Goal: Information Seeking & Learning: Check status

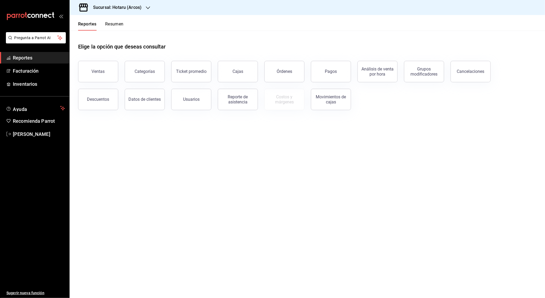
click at [141, 7] on div "Sucursal: Hotaru (Arcos)" at bounding box center [113, 7] width 78 height 15
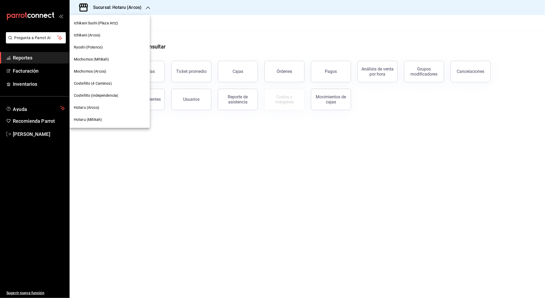
click at [93, 110] on span "Hotaru (Arcos)" at bounding box center [86, 108] width 25 height 6
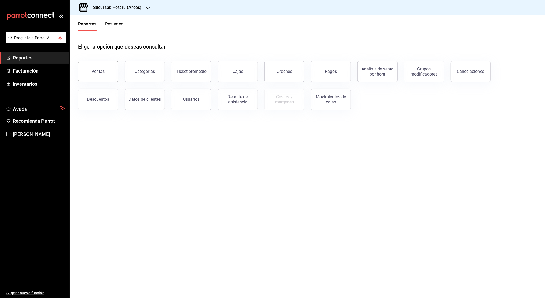
click at [96, 71] on div "Ventas" at bounding box center [98, 71] width 13 height 5
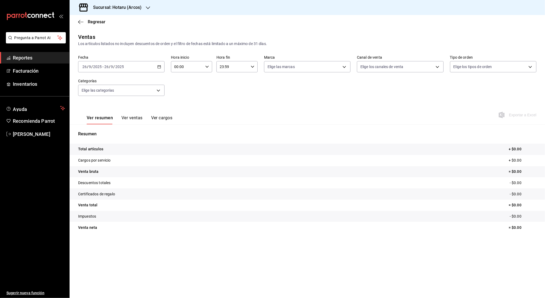
click at [159, 67] on icon "button" at bounding box center [159, 67] width 4 height 4
click at [111, 132] on span "Rango de fechas" at bounding box center [103, 131] width 41 height 6
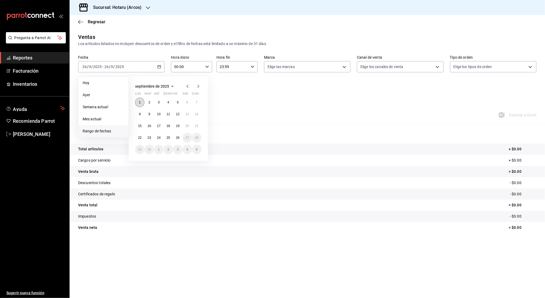
click at [140, 102] on abbr "1" at bounding box center [140, 102] width 2 height 4
click at [179, 135] on button "26" at bounding box center [177, 138] width 9 height 10
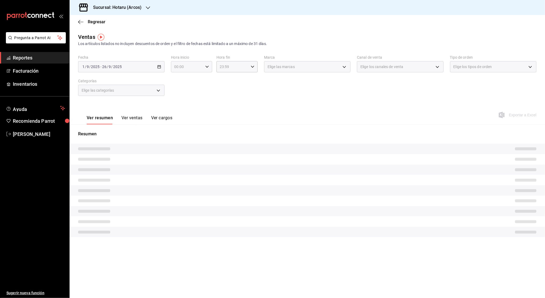
click at [205, 68] on div "00:00 Hora inicio" at bounding box center [191, 66] width 41 height 11
click at [181, 100] on div "02" at bounding box center [181, 106] width 21 height 13
click at [180, 78] on span "00" at bounding box center [181, 80] width 12 height 4
click at [179, 85] on button "05" at bounding box center [181, 87] width 18 height 11
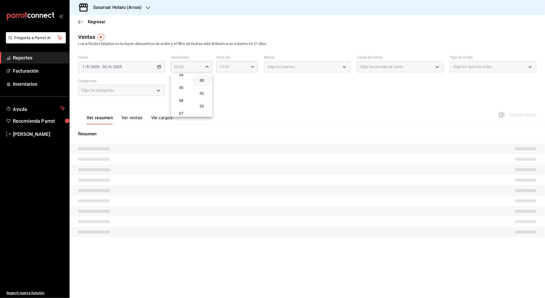
type input "05:00"
click at [201, 80] on span "00" at bounding box center [202, 80] width 12 height 4
click at [235, 71] on div at bounding box center [272, 149] width 545 height 298
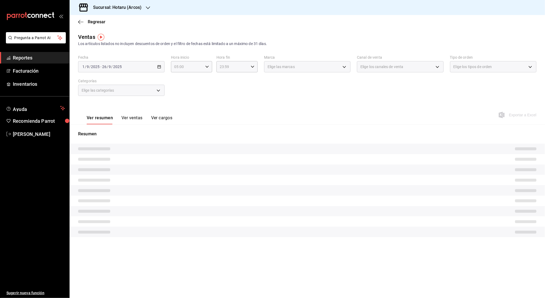
drag, startPoint x: 239, startPoint y: 65, endPoint x: 241, endPoint y: 94, distance: 29.5
click at [241, 94] on div "Fecha [DATE] [DATE] - [DATE] [DATE] Hora inicio 05:00 Hora inicio Hora fin 23:5…" at bounding box center [307, 78] width 459 height 47
drag, startPoint x: 239, startPoint y: 67, endPoint x: 255, endPoint y: 65, distance: 16.2
click at [255, 65] on div "23:59 Hora fin" at bounding box center [237, 66] width 41 height 11
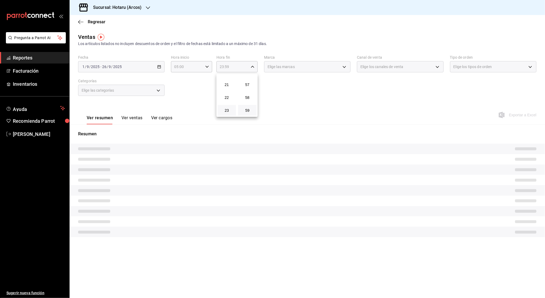
click at [224, 114] on button "23" at bounding box center [227, 110] width 18 height 11
click at [226, 82] on span "04" at bounding box center [227, 80] width 12 height 4
type input "04:59"
click at [247, 108] on span "59" at bounding box center [247, 110] width 12 height 4
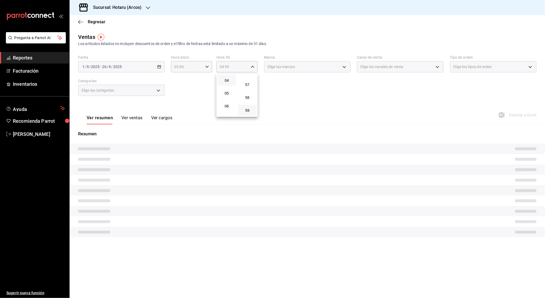
click at [247, 108] on span "59" at bounding box center [247, 110] width 12 height 4
click at [313, 96] on div at bounding box center [272, 149] width 545 height 298
click at [313, 96] on div "00 01 02 03 04 05 06 07 08 09 10 11 12 13 14 15 16 17 18 19 20 21 22 23 00 01 0…" at bounding box center [272, 150] width 545 height 296
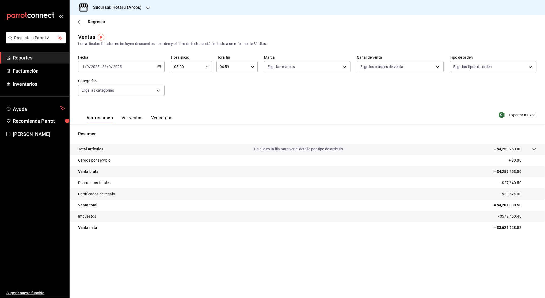
click at [507, 205] on p "= $4,201,088.50" at bounding box center [515, 205] width 43 height 6
copy p "4,201,088.50"
click at [505, 225] on p "= $3,621,628.02" at bounding box center [515, 228] width 43 height 6
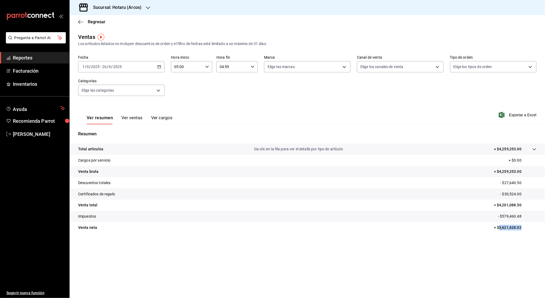
copy p "3,621,628.02"
click at [509, 183] on p "- $27,640.50" at bounding box center [518, 183] width 36 height 6
copy p "27,640.50"
click at [513, 194] on p "- $30,524.00" at bounding box center [518, 194] width 36 height 6
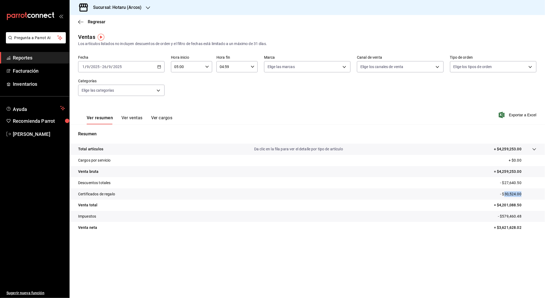
click at [513, 194] on p "- $30,524.00" at bounding box center [518, 194] width 36 height 6
copy p "30,524.00"
click at [512, 181] on p "- $27,640.50" at bounding box center [518, 183] width 36 height 6
copy p "27,640.50"
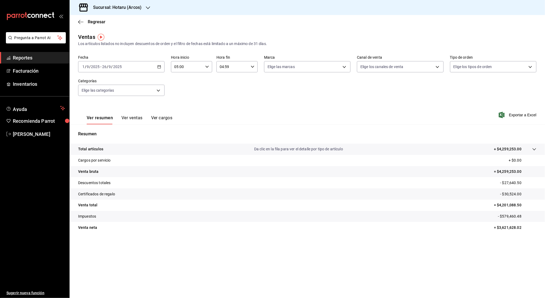
click at [513, 195] on p "- $30,524.00" at bounding box center [518, 194] width 36 height 6
copy p "30,524.00"
click at [512, 214] on p "- $579,460.48" at bounding box center [517, 216] width 39 height 6
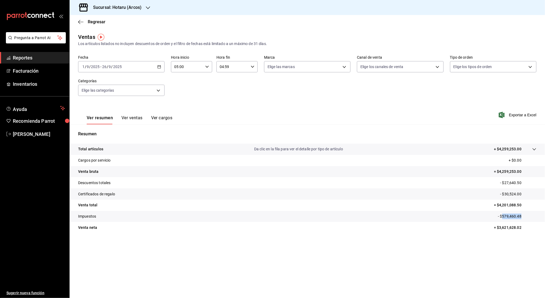
copy p "579,460.48"
click at [160, 64] on div "[DATE] [DATE] - [DATE] [DATE]" at bounding box center [121, 66] width 86 height 11
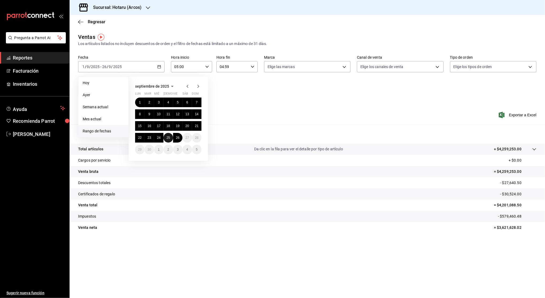
click at [166, 140] on button "25" at bounding box center [168, 138] width 9 height 10
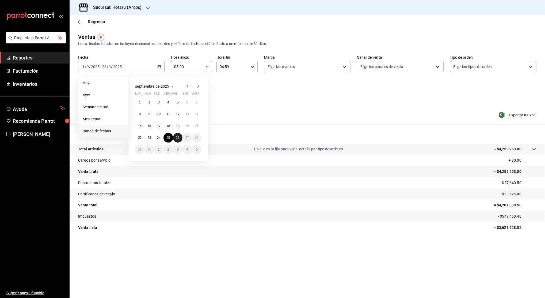
click at [175, 139] on button "26" at bounding box center [177, 138] width 9 height 10
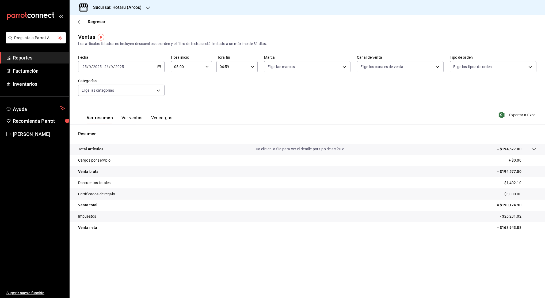
click at [513, 183] on p "- $1,402.10" at bounding box center [520, 183] width 34 height 6
copy p "1,402.10"
click at [512, 192] on p "- $3,000.00" at bounding box center [520, 194] width 34 height 6
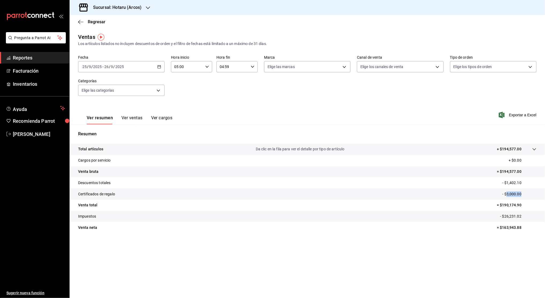
copy p "3,000.00"
click at [508, 149] on p "+ $194,577.00" at bounding box center [509, 149] width 25 height 6
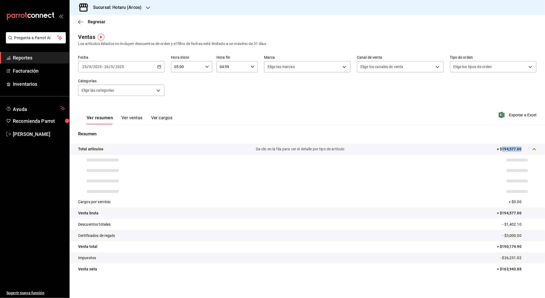
click at [508, 149] on p "+ $194,577.00" at bounding box center [509, 149] width 25 height 6
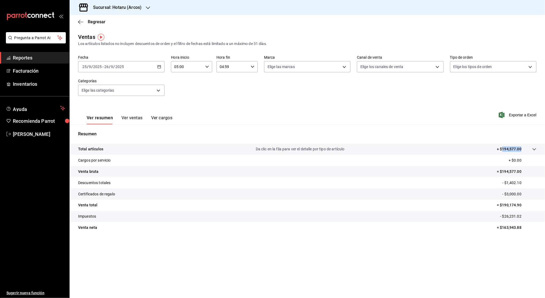
copy p "194,577.00"
click at [45, 54] on span "Reportes" at bounding box center [39, 57] width 52 height 7
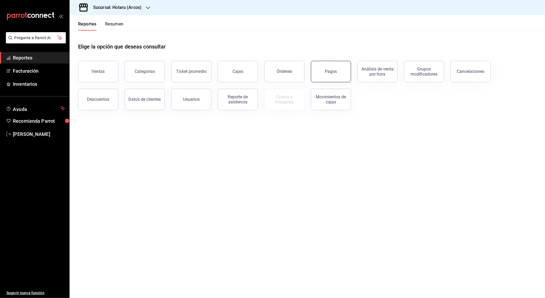
click at [329, 74] on button "Pagos" at bounding box center [331, 71] width 40 height 21
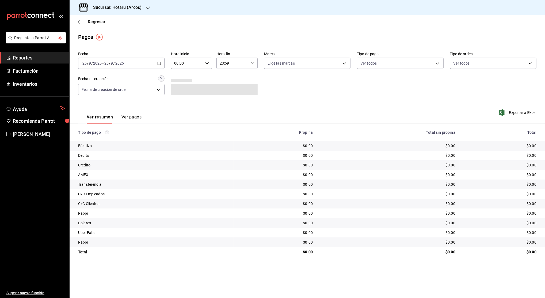
click at [157, 65] on div "[DATE] [DATE] - [DATE] [DATE]" at bounding box center [121, 63] width 86 height 11
click at [113, 140] on span "Rango de fechas" at bounding box center [103, 140] width 41 height 6
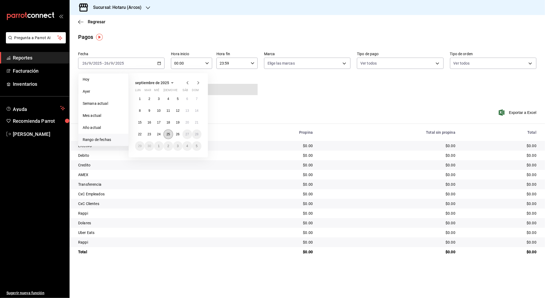
click at [169, 136] on button "25" at bounding box center [168, 134] width 9 height 10
click at [179, 137] on button "26" at bounding box center [177, 134] width 9 height 10
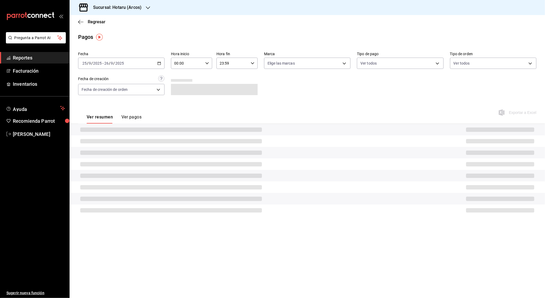
click at [207, 62] on icon "button" at bounding box center [207, 63] width 4 height 4
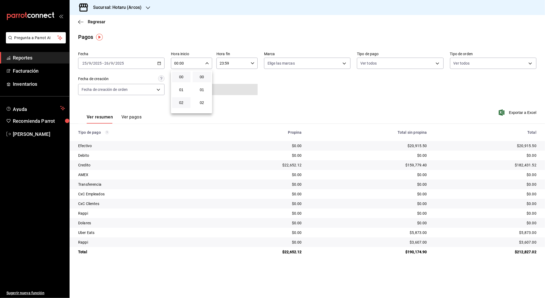
click at [183, 105] on button "02" at bounding box center [181, 102] width 18 height 11
type input "02:00"
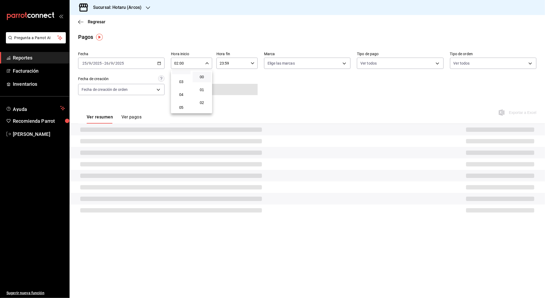
scroll to position [43, 0]
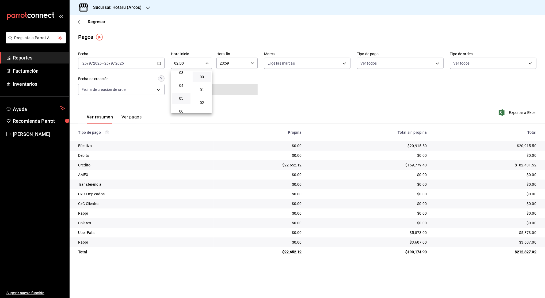
click at [181, 101] on button "05" at bounding box center [181, 98] width 18 height 11
type input "05:00"
click at [204, 76] on span "00" at bounding box center [202, 77] width 12 height 4
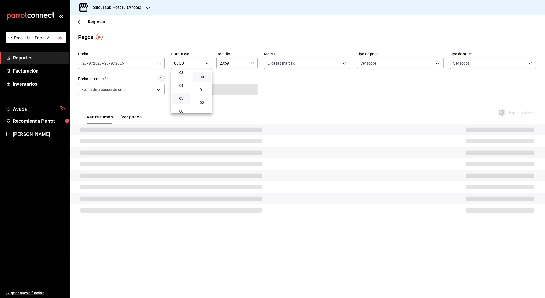
click at [236, 64] on div at bounding box center [272, 149] width 545 height 298
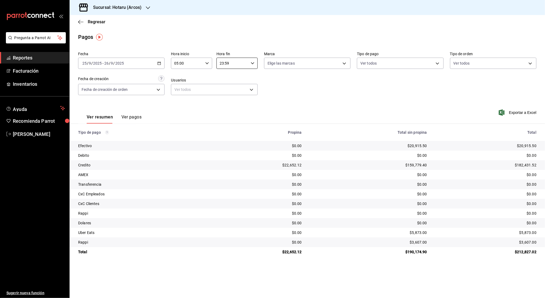
click at [236, 64] on input "23:59" at bounding box center [233, 63] width 32 height 11
click at [228, 108] on span "23" at bounding box center [227, 107] width 12 height 4
click at [228, 77] on span "04" at bounding box center [227, 77] width 12 height 4
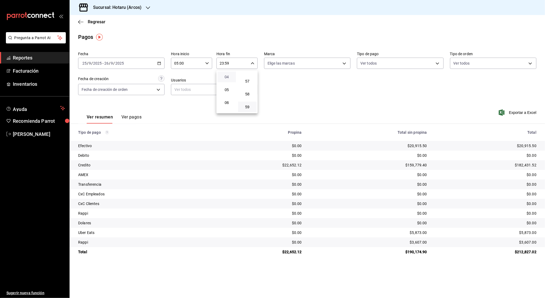
type input "04:59"
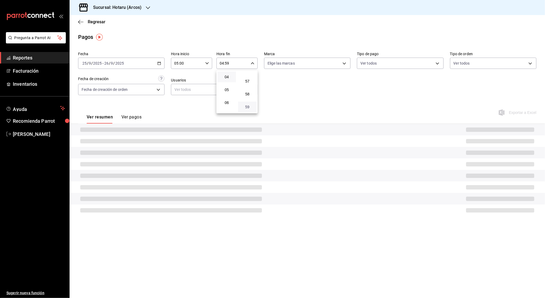
click at [247, 108] on span "59" at bounding box center [247, 107] width 12 height 4
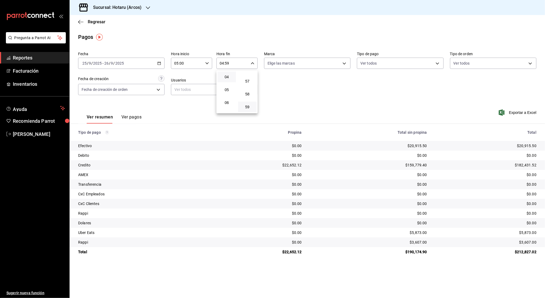
click at [316, 99] on div at bounding box center [272, 149] width 545 height 298
click at [160, 64] on icon "button" at bounding box center [159, 63] width 4 height 4
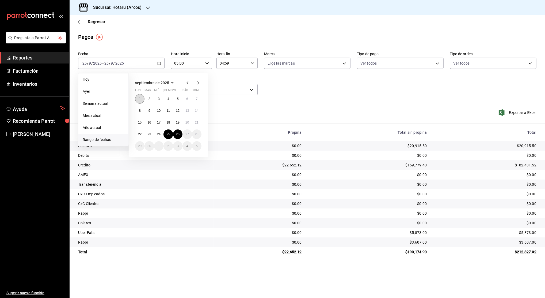
click at [140, 100] on abbr "1" at bounding box center [140, 99] width 2 height 4
click at [177, 134] on abbr "26" at bounding box center [177, 134] width 3 height 4
type input "00:00"
type input "23:59"
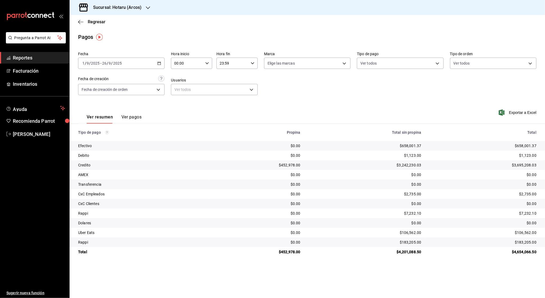
click at [526, 145] on div "$658,001.37" at bounding box center [483, 145] width 107 height 5
click at [529, 154] on div "$1,123.00" at bounding box center [483, 155] width 107 height 5
click at [524, 164] on div "$3,695,208.03" at bounding box center [483, 164] width 107 height 5
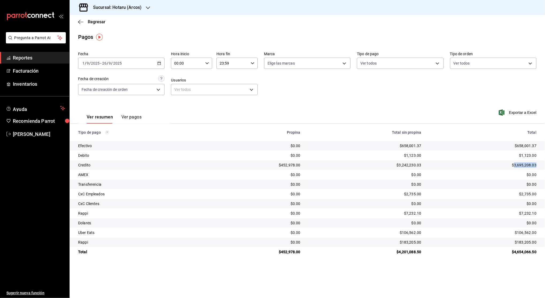
click at [524, 164] on div "$3,695,208.03" at bounding box center [483, 164] width 107 height 5
